Goal: Task Accomplishment & Management: Manage account settings

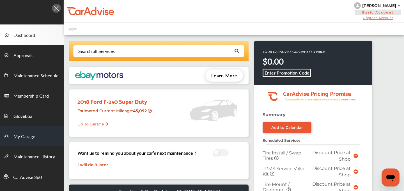
click at [25, 134] on span "My Garage" at bounding box center [24, 136] width 22 height 7
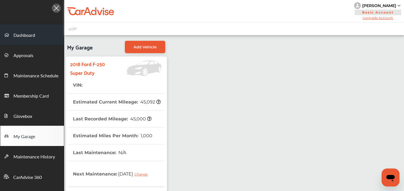
click at [33, 37] on span "Dashboard" at bounding box center [24, 35] width 22 height 7
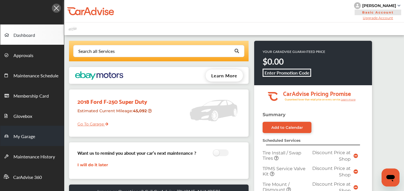
click at [28, 138] on span "My Garage" at bounding box center [24, 136] width 22 height 7
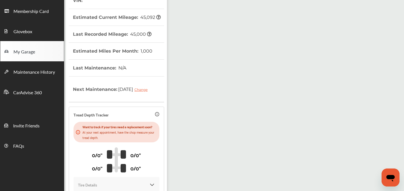
scroll to position [146, 0]
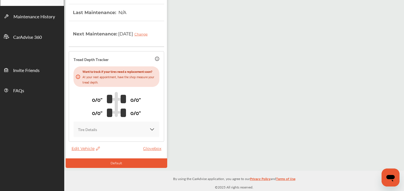
click at [86, 146] on span "Edit Vehicle" at bounding box center [86, 148] width 28 height 5
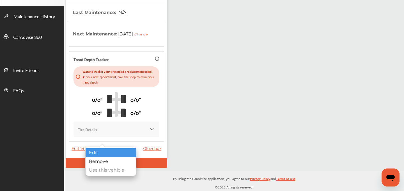
click at [111, 149] on div "Edit" at bounding box center [111, 152] width 51 height 9
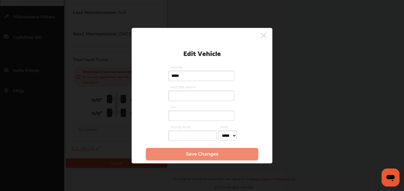
click at [176, 116] on input "VIN" at bounding box center [201, 115] width 66 height 10
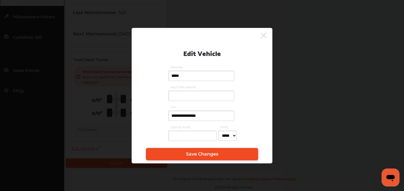
type input "**********"
click at [194, 156] on span "Save Changes" at bounding box center [202, 153] width 32 height 5
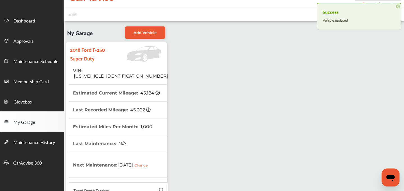
scroll to position [17, 0]
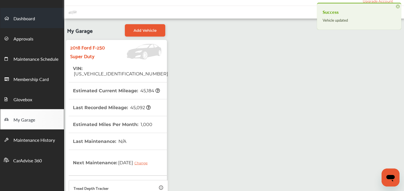
click at [23, 20] on span "Dashboard" at bounding box center [24, 18] width 22 height 7
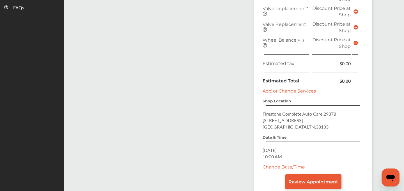
scroll to position [261, 0]
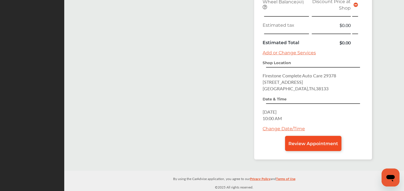
click at [293, 143] on span "Review Appointment" at bounding box center [314, 143] width 50 height 5
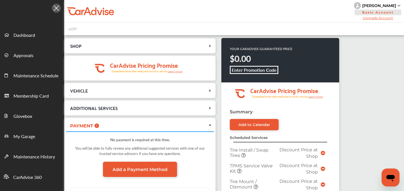
scroll to position [256, 0]
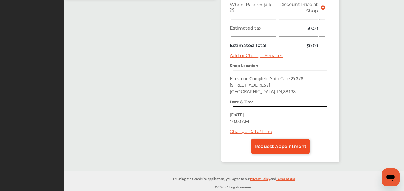
click at [271, 145] on span "Request Appointment" at bounding box center [281, 145] width 52 height 5
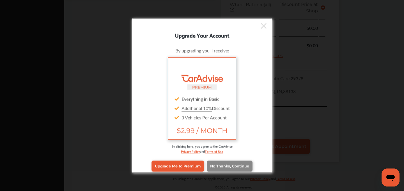
click at [227, 162] on link "No Thanks, Continue" at bounding box center [230, 165] width 46 height 11
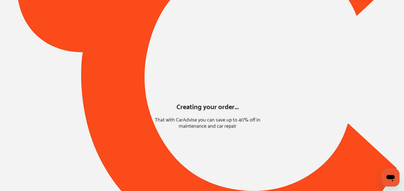
scroll to position [49, 0]
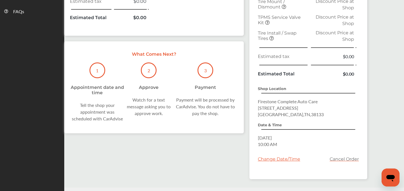
scroll to position [217, 0]
